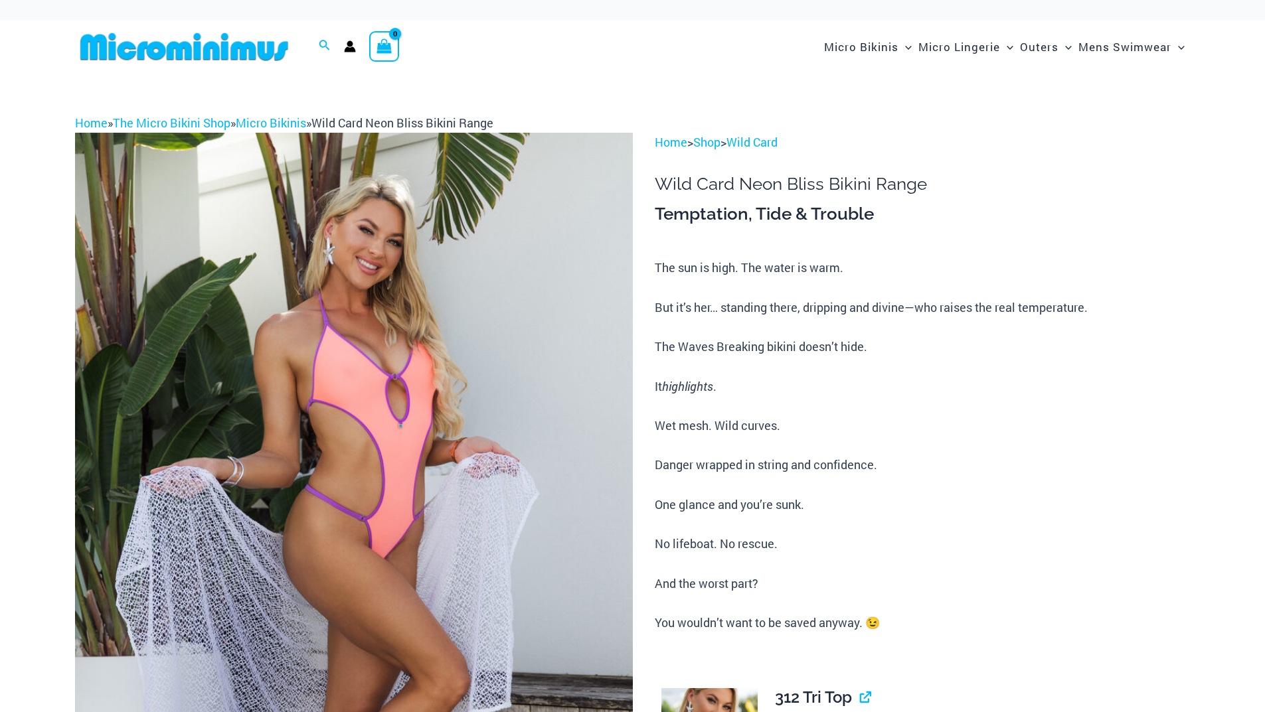
scroll to position [797, 0]
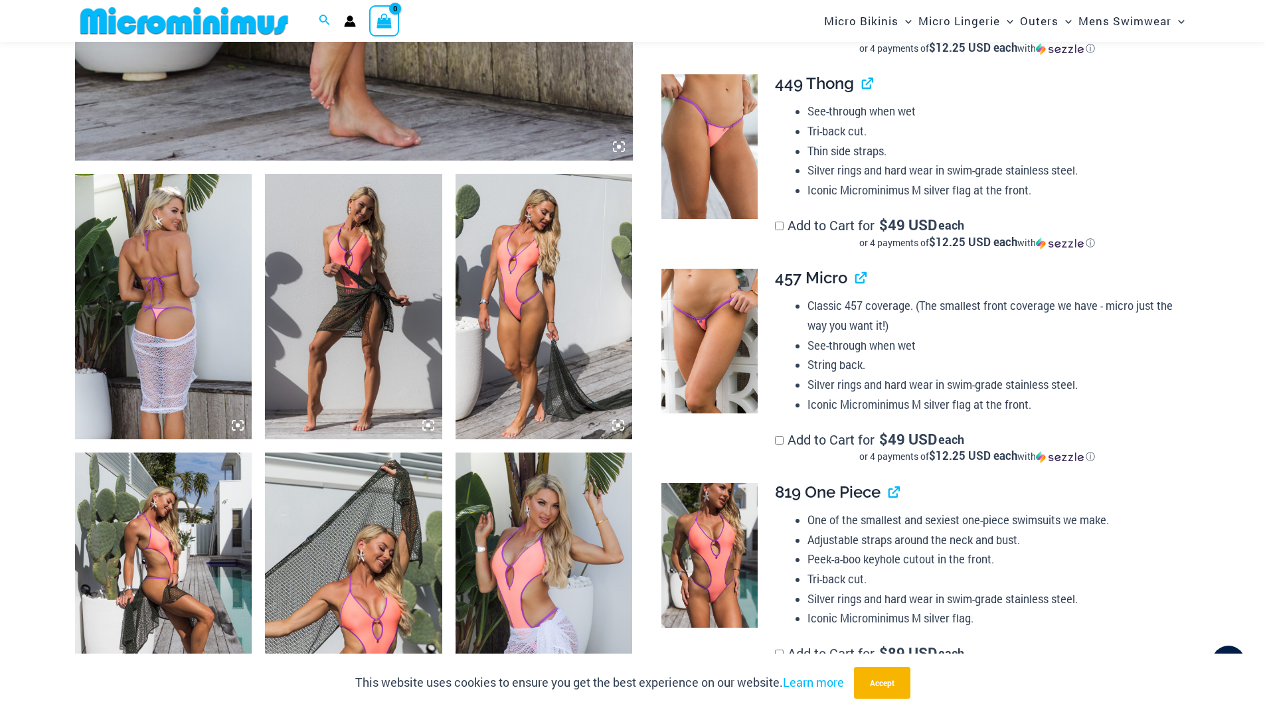
click at [733, 345] on img at bounding box center [709, 341] width 96 height 145
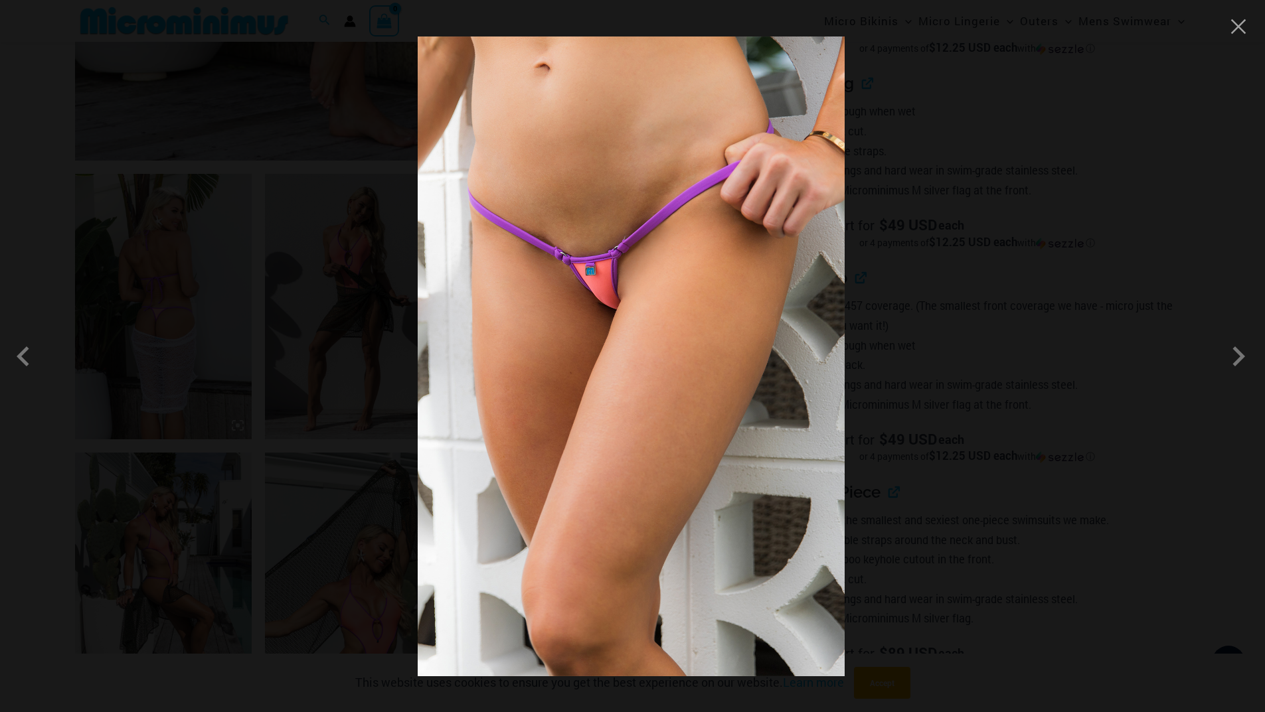
click at [560, 232] on img at bounding box center [631, 357] width 427 height 640
click at [1243, 362] on span at bounding box center [1238, 357] width 40 height 40
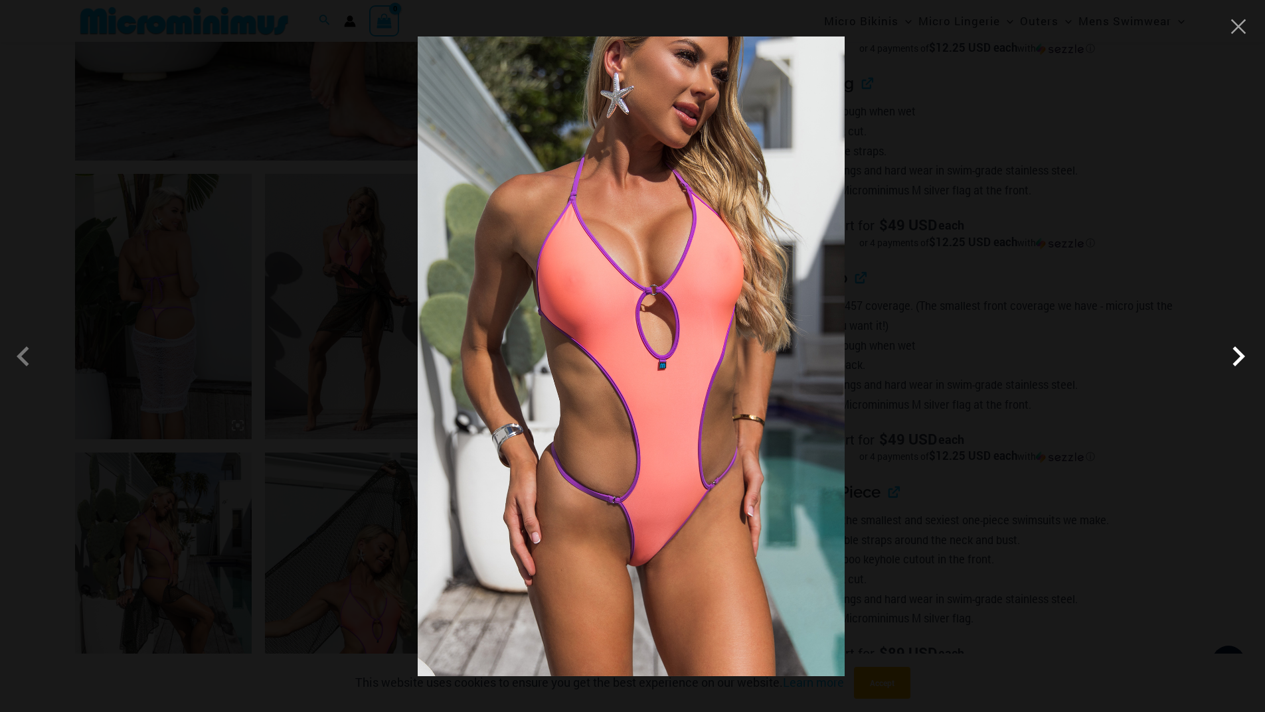
click at [1243, 362] on span at bounding box center [1238, 357] width 40 height 40
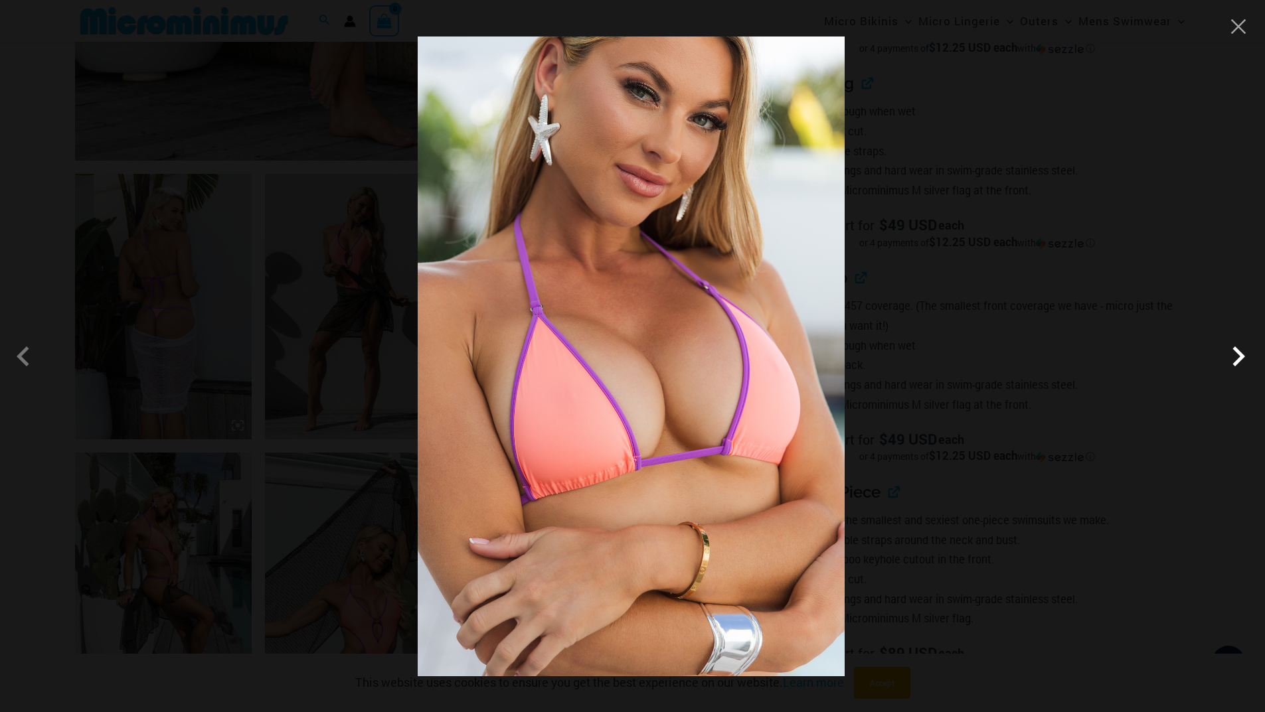
click at [1243, 362] on span at bounding box center [1238, 357] width 40 height 40
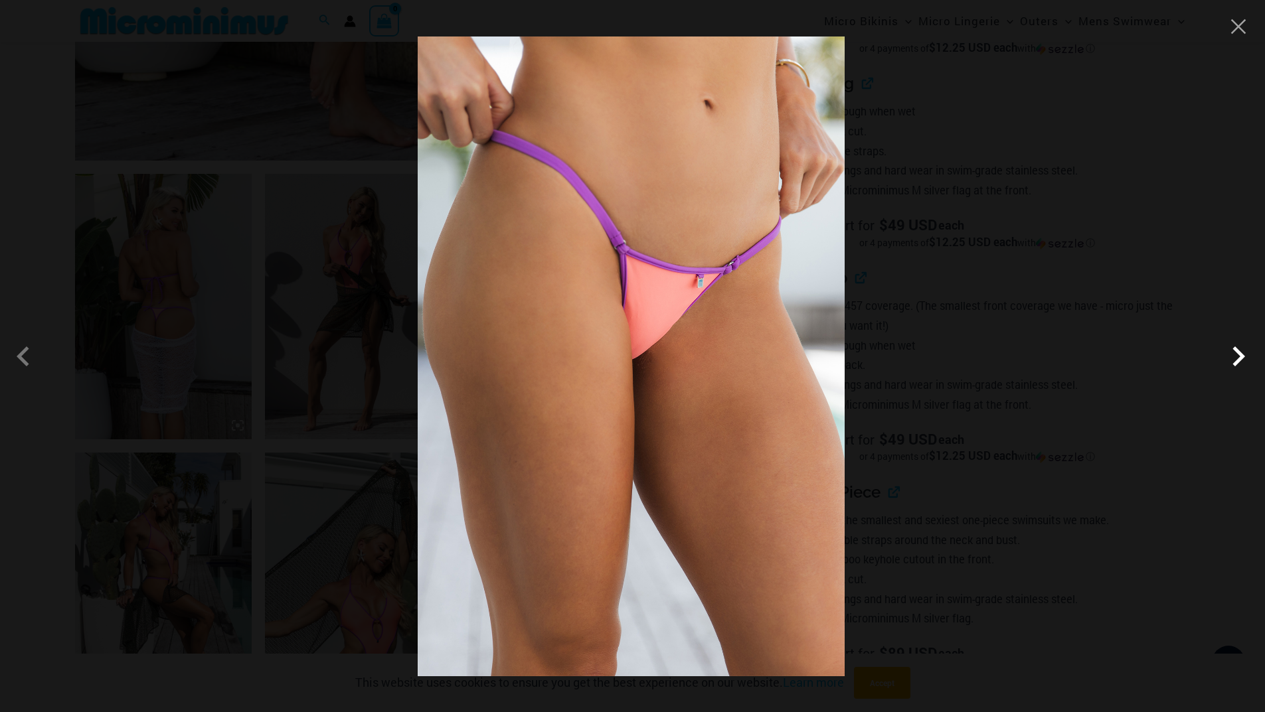
click at [1243, 362] on span at bounding box center [1238, 357] width 40 height 40
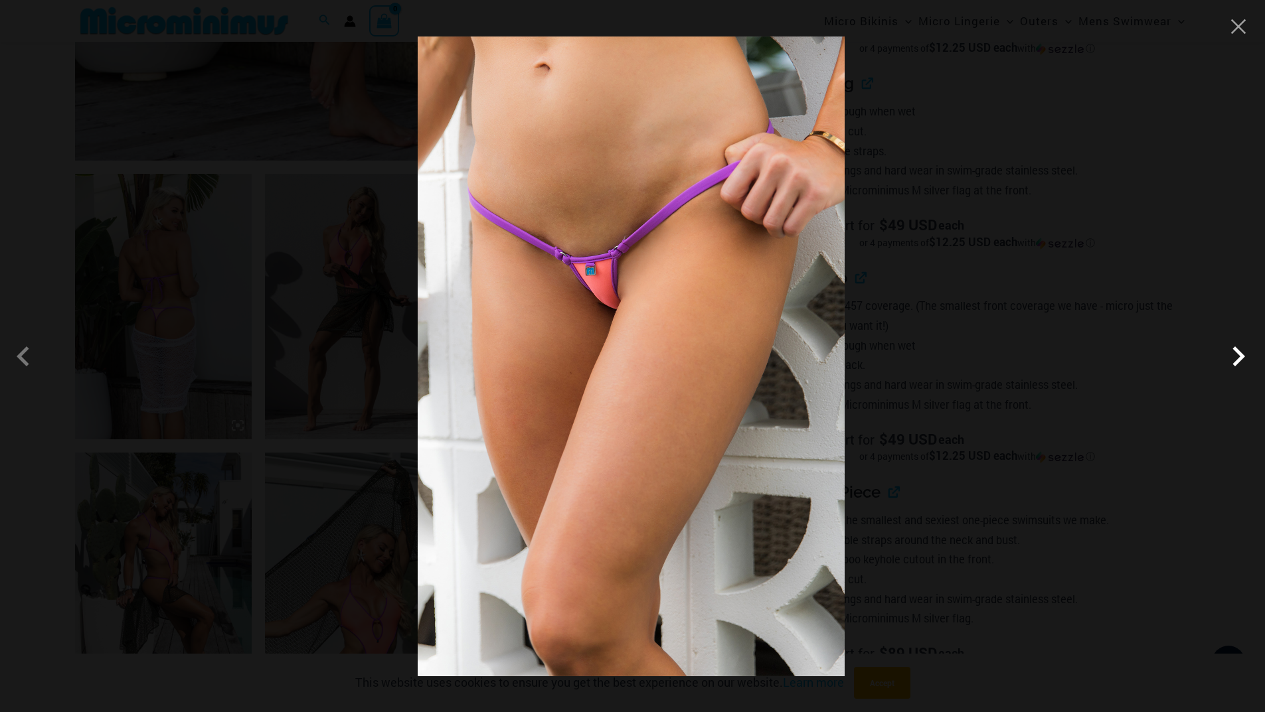
click at [1243, 362] on span at bounding box center [1238, 357] width 40 height 40
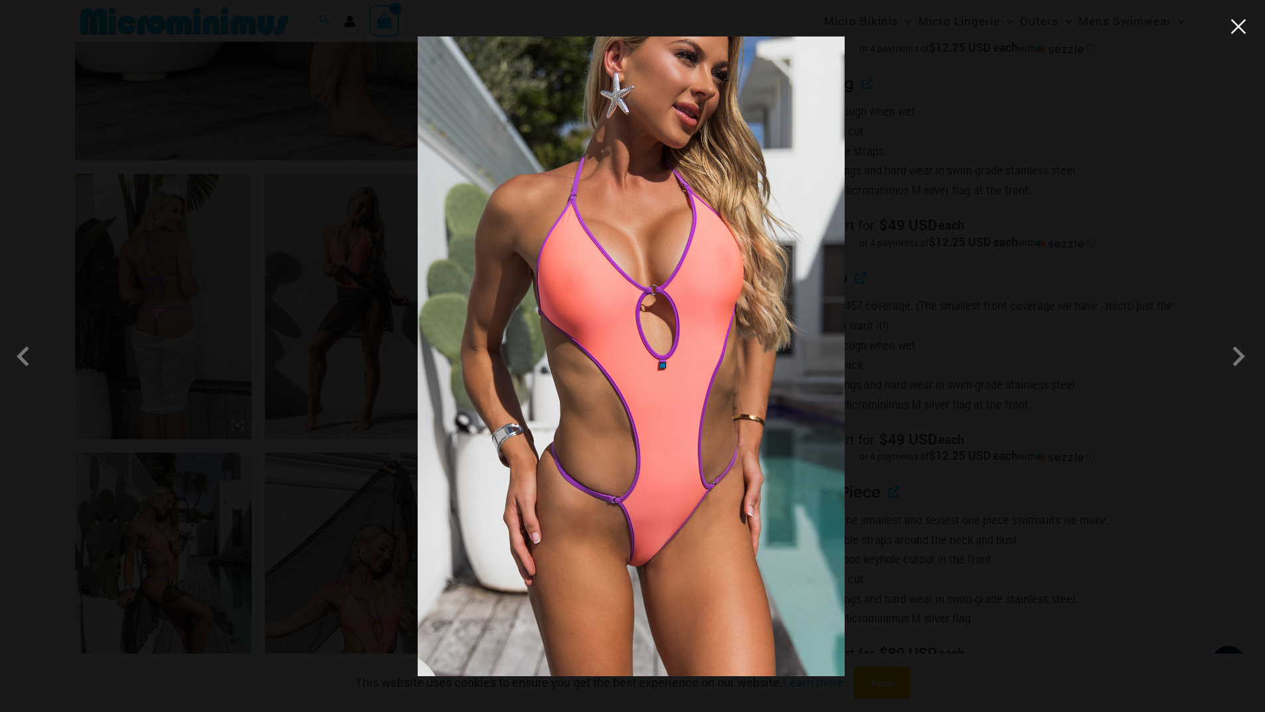
click at [1236, 33] on button "Close" at bounding box center [1238, 27] width 20 height 20
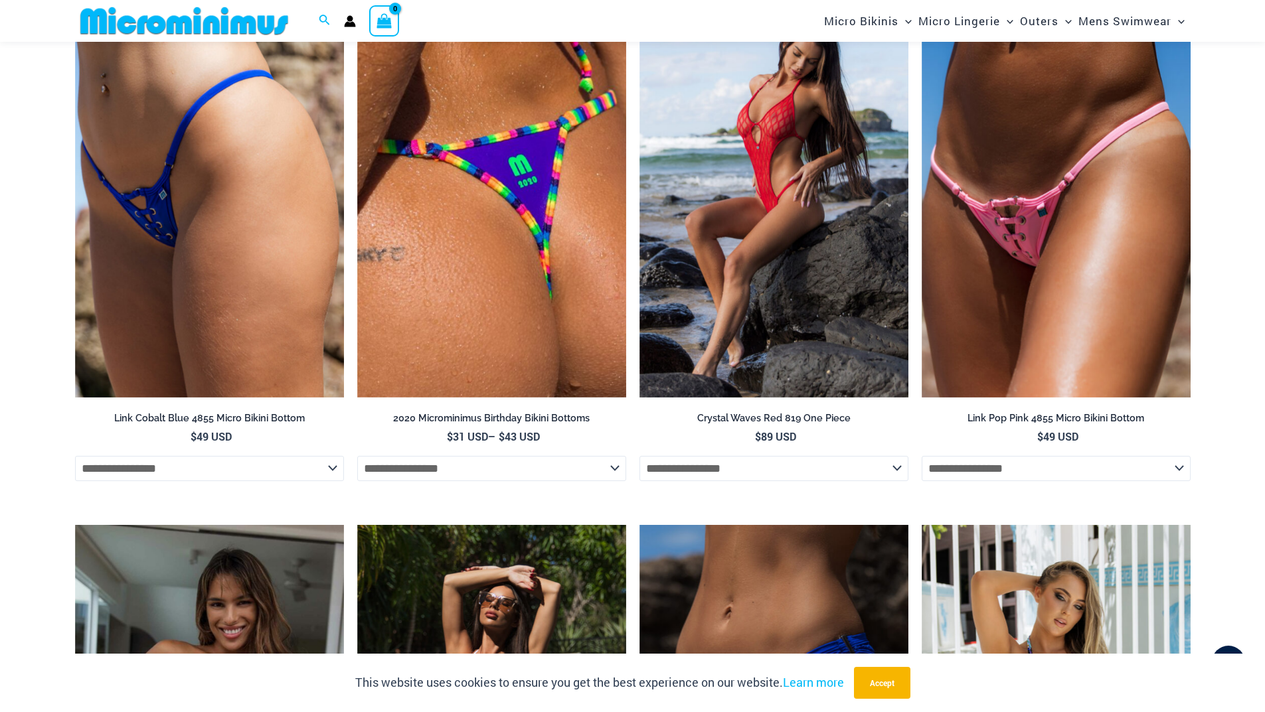
scroll to position [3519, 0]
